Goal: Task Accomplishment & Management: Use online tool/utility

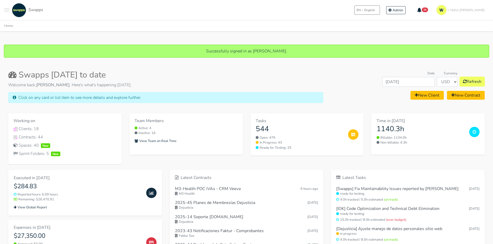
click at [7, 8] on span "Toggle navigation menu" at bounding box center [6, 8] width 5 height 1
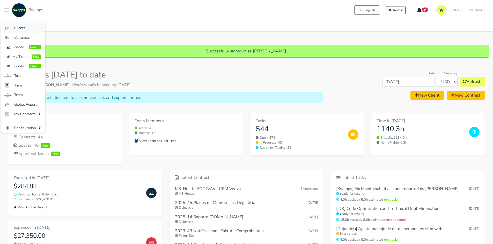
click at [22, 31] on span "Clients" at bounding box center [27, 27] width 27 height 5
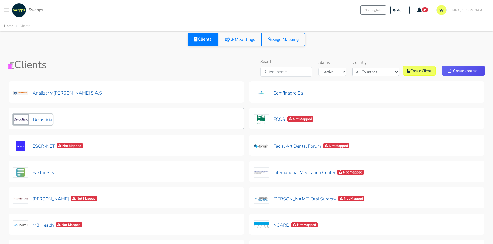
click at [34, 116] on button "Dejusticia" at bounding box center [33, 119] width 40 height 11
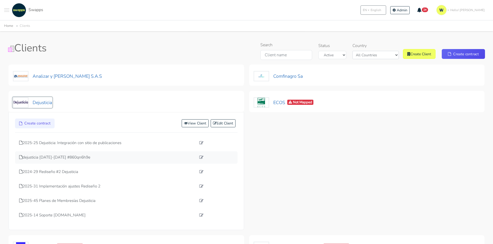
scroll to position [26, 0]
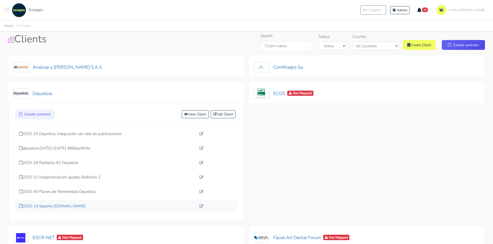
click at [67, 209] on p "2025-14 Soporte dejusticia.org" at bounding box center [107, 207] width 177 height 6
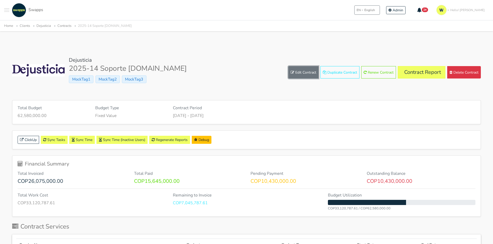
click at [300, 71] on link "Edit Contract" at bounding box center [303, 72] width 30 height 12
click at [301, 72] on link "Edit Contract" at bounding box center [303, 72] width 30 height 12
click at [296, 69] on link "Edit Contract" at bounding box center [303, 72] width 30 height 12
click at [427, 72] on link "Contract Report" at bounding box center [421, 72] width 48 height 12
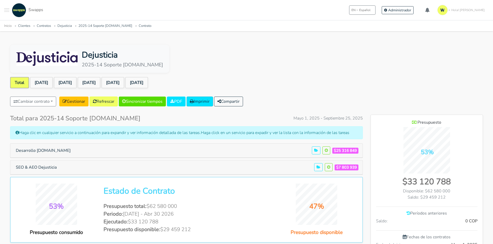
scroll to position [378, 112]
click at [148, 83] on link "[DATE]" at bounding box center [136, 82] width 23 height 11
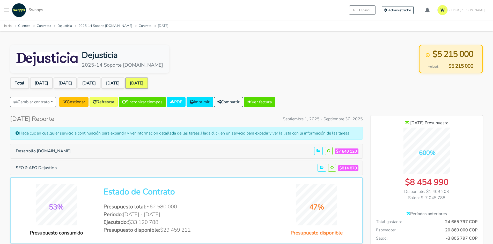
scroll to position [420, 112]
click at [39, 150] on button "Desarrollo [DOMAIN_NAME]" at bounding box center [43, 151] width 62 height 10
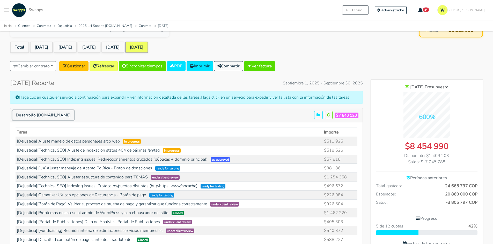
scroll to position [0, 0]
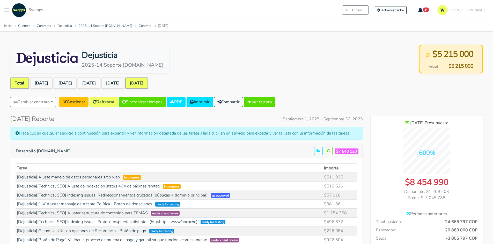
click at [25, 81] on link "Total" at bounding box center [19, 83] width 19 height 11
click at [11, 89] on ul "Total May 2025 Jun 2025 Jul 2025 Aug 2025 Sep 2025" at bounding box center [246, 84] width 472 height 13
click at [22, 82] on link "Total" at bounding box center [19, 83] width 19 height 11
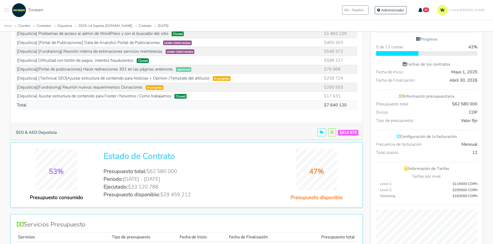
scroll to position [259, 0]
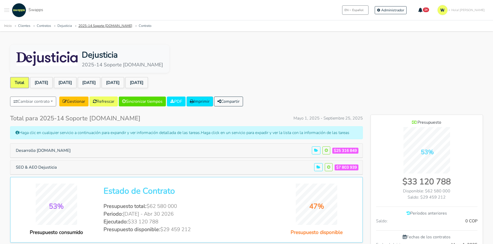
click at [84, 26] on link "2025-14 Soporte dejusticia.org" at bounding box center [105, 26] width 54 height 5
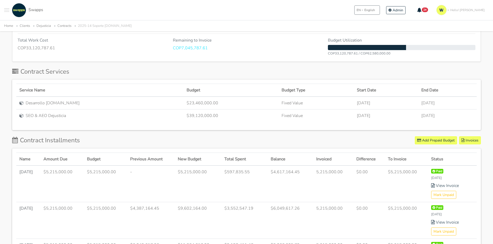
scroll to position [284, 0]
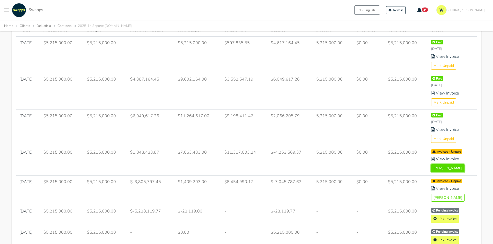
click at [436, 168] on button "[PERSON_NAME]" at bounding box center [447, 168] width 33 height 8
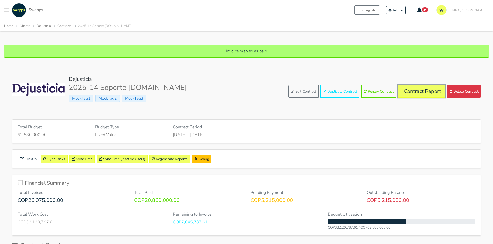
click at [422, 87] on link "Contract Report" at bounding box center [421, 91] width 48 height 12
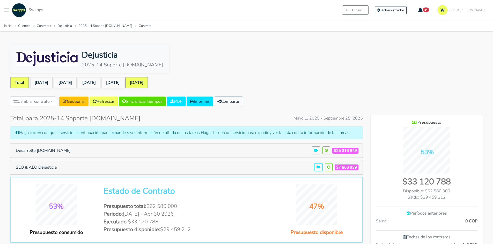
click at [148, 80] on link "[DATE]" at bounding box center [136, 82] width 23 height 11
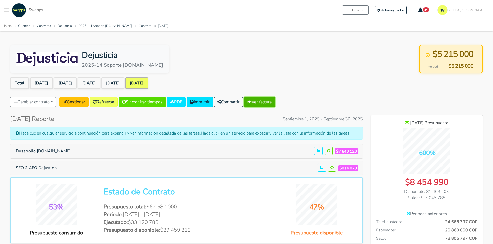
click at [275, 102] on link "Ver factura" at bounding box center [259, 102] width 31 height 10
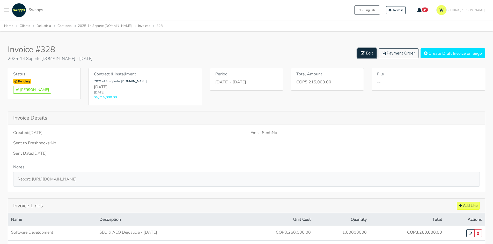
click at [363, 52] on icon at bounding box center [363, 53] width 4 height 4
click at [111, 27] on link "2025-14 Soporte [DOMAIN_NAME]" at bounding box center [105, 26] width 54 height 5
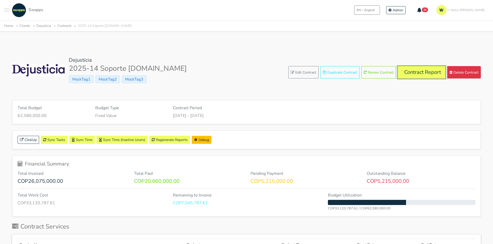
click at [426, 71] on link "Contract Report" at bounding box center [421, 72] width 48 height 12
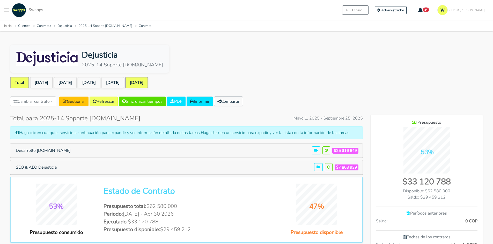
click at [148, 81] on link "[DATE]" at bounding box center [136, 82] width 23 height 11
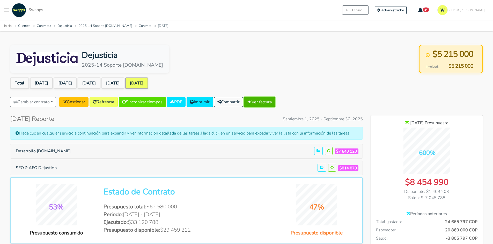
click at [272, 100] on link "Ver factura" at bounding box center [259, 102] width 31 height 10
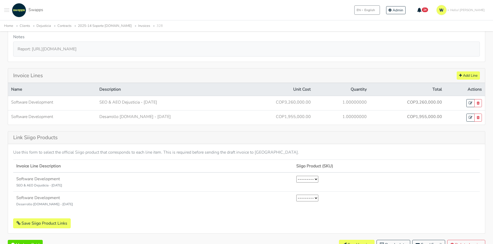
scroll to position [163, 0]
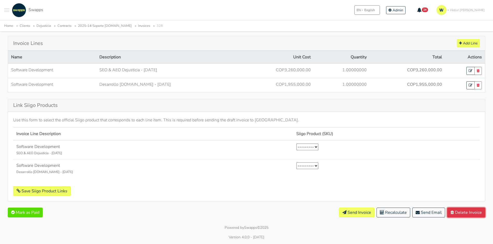
click at [473, 215] on button "Delete Invoice" at bounding box center [466, 213] width 38 height 10
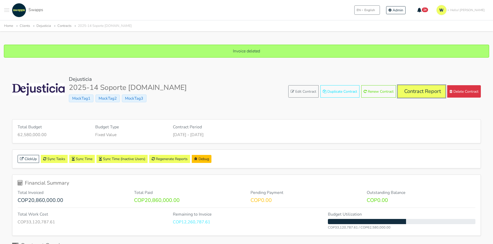
click at [421, 97] on link "Contract Report" at bounding box center [421, 91] width 48 height 12
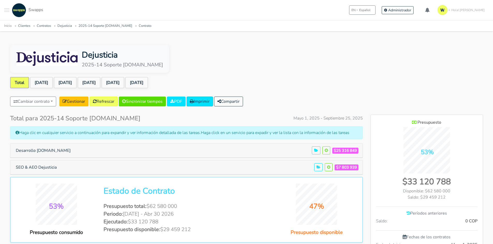
scroll to position [378, 112]
click at [146, 83] on link "[DATE]" at bounding box center [136, 82] width 23 height 11
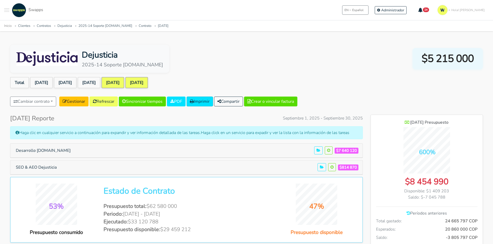
click at [117, 83] on link "[DATE]" at bounding box center [112, 82] width 23 height 11
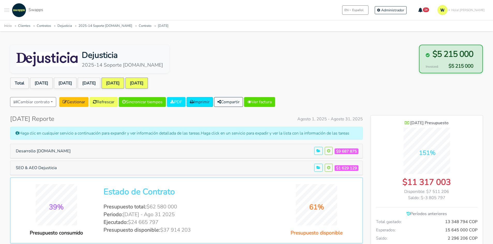
click at [148, 84] on link "Sep 2025" at bounding box center [136, 83] width 23 height 11
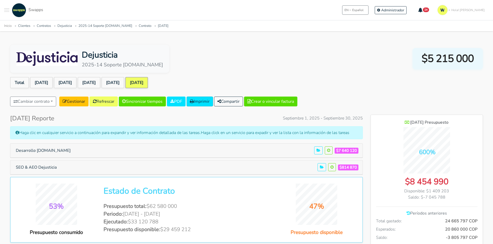
click at [9, 11] on button "Toggle navigation menu" at bounding box center [6, 10] width 5 height 14
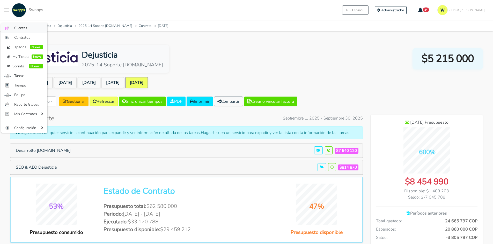
click at [20, 29] on span "Clientes" at bounding box center [28, 27] width 29 height 5
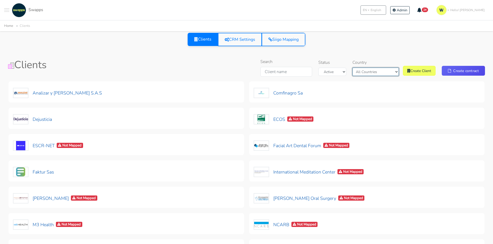
click at [375, 74] on select "All Countries [GEOGRAPHIC_DATA] [GEOGRAPHIC_DATA]" at bounding box center [375, 72] width 46 height 8
click at [361, 68] on select "All Countries [GEOGRAPHIC_DATA] [GEOGRAPHIC_DATA]" at bounding box center [375, 72] width 46 height 8
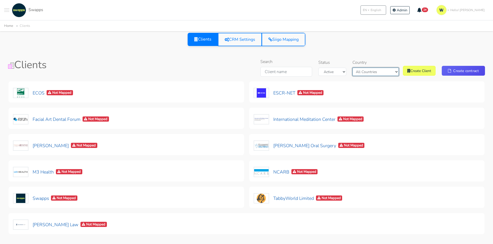
click at [371, 72] on select "All Countries [GEOGRAPHIC_DATA] [GEOGRAPHIC_DATA]" at bounding box center [375, 72] width 46 height 8
click at [365, 68] on select "All Countries [GEOGRAPHIC_DATA] [GEOGRAPHIC_DATA]" at bounding box center [375, 72] width 46 height 8
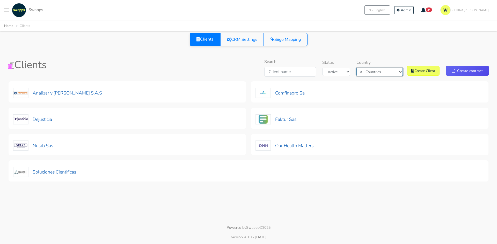
click at [377, 69] on select "All Countries [GEOGRAPHIC_DATA] [GEOGRAPHIC_DATA]" at bounding box center [379, 72] width 46 height 8
select select "[GEOGRAPHIC_DATA]"
click at [361, 68] on select "All Countries [GEOGRAPHIC_DATA] [GEOGRAPHIC_DATA]" at bounding box center [379, 72] width 46 height 8
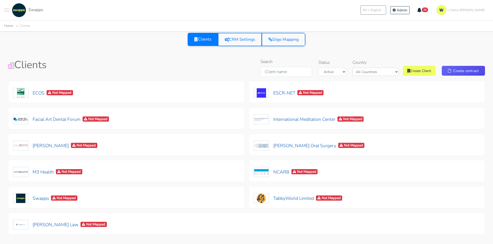
click at [5, 11] on span at bounding box center [6, 11] width 5 height 1
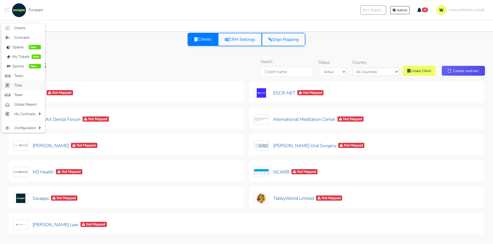
click at [21, 84] on span "Time" at bounding box center [27, 85] width 27 height 5
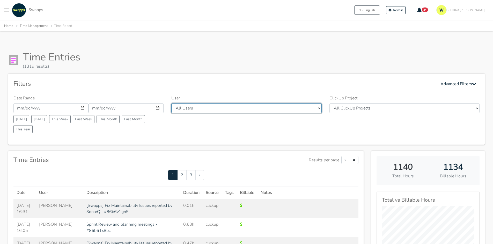
click at [192, 110] on select "All Users Andres Cristian Mateo Angie Diego Swapps Tech Alejandra Tatiana Campo…" at bounding box center [246, 108] width 150 height 10
select select "41"
click at [171, 103] on select "All Users Andres Cristian Mateo Angie Diego Swapps Tech Alejandra Tatiana Campo…" at bounding box center [246, 108] width 150 height 10
click at [223, 83] on div "Filters Advanced Filters" at bounding box center [246, 84] width 466 height 10
